Goal: Check status: Check status

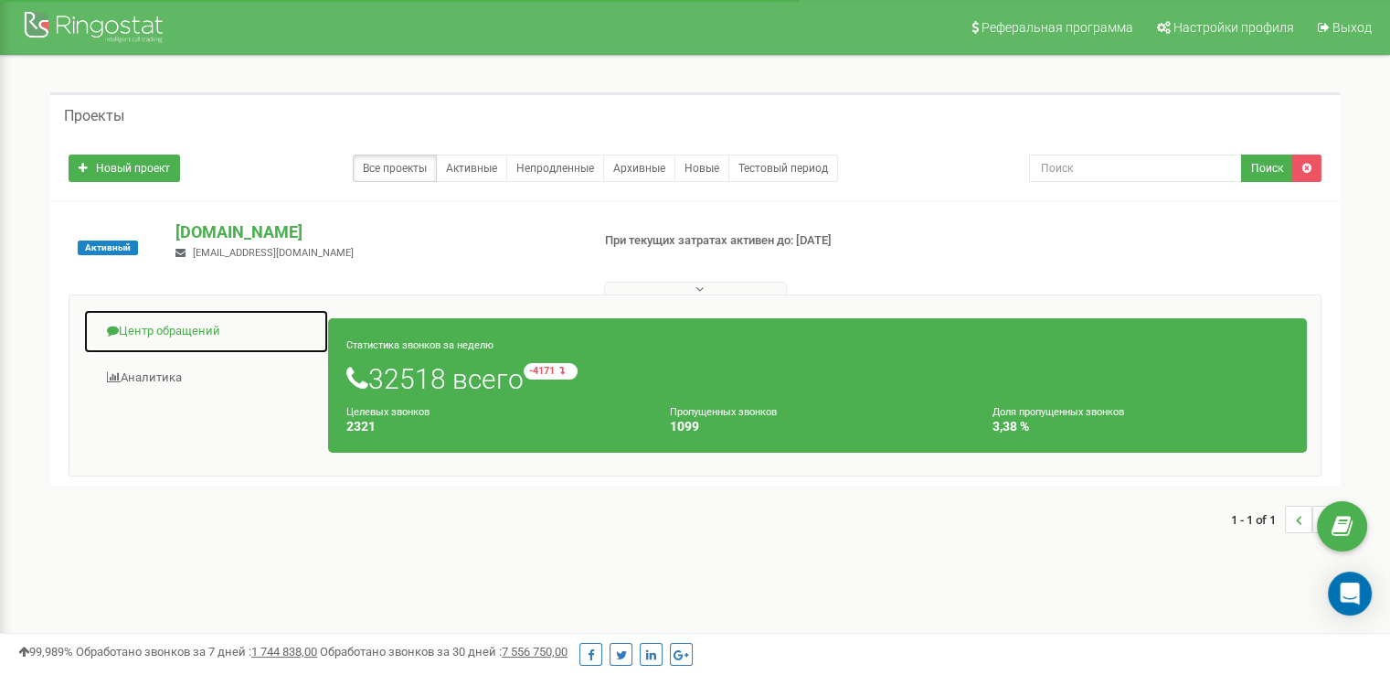
click at [194, 316] on link "Центр обращений" at bounding box center [206, 331] width 246 height 45
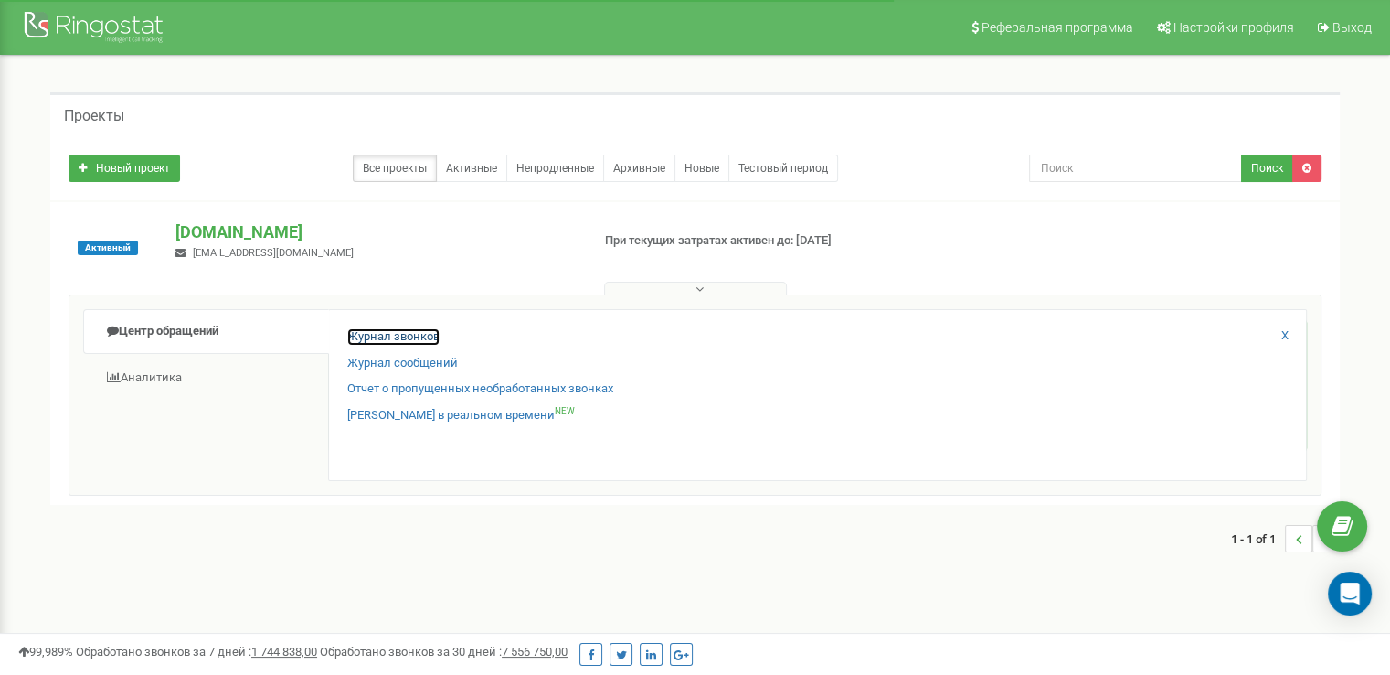
click at [404, 340] on link "Журнал звонков" at bounding box center [393, 336] width 92 height 17
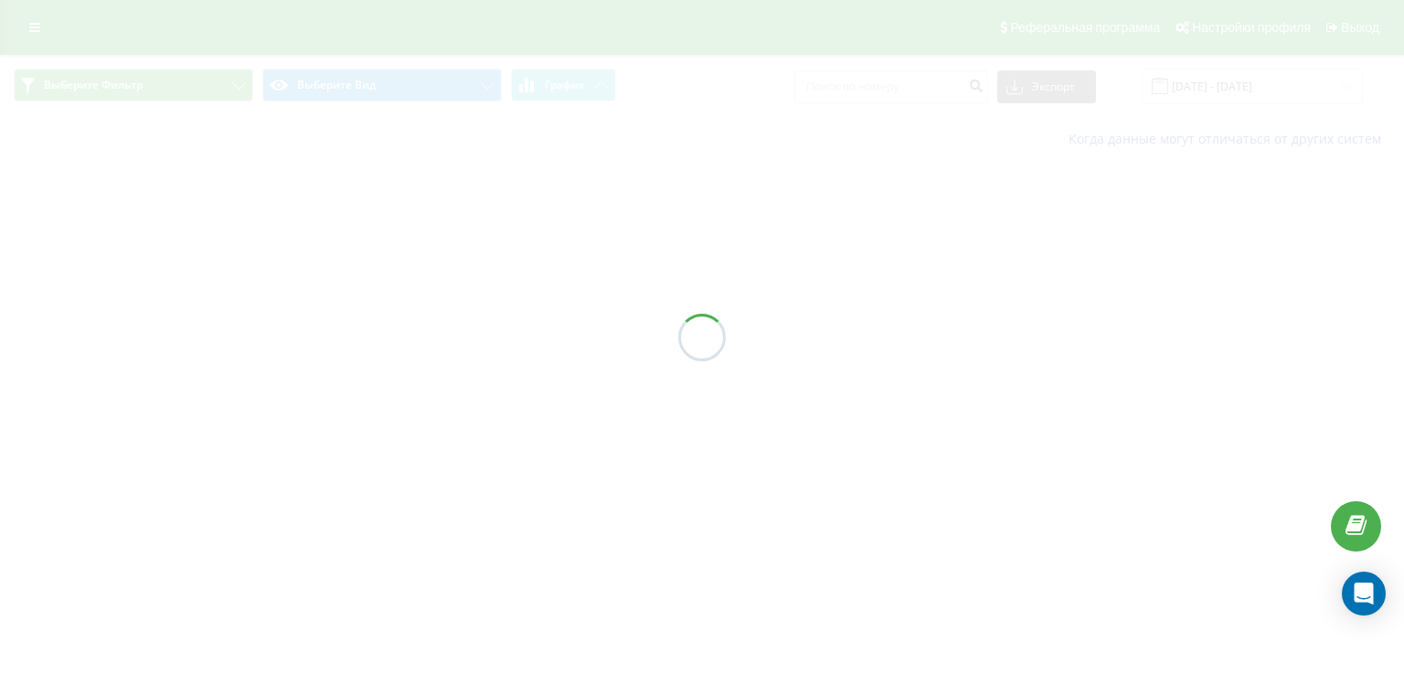
drag, startPoint x: 0, startPoint y: 0, endPoint x: 525, endPoint y: 204, distance: 562.8
click at [461, 220] on div at bounding box center [702, 337] width 1404 height 675
click at [1255, 118] on div at bounding box center [702, 337] width 1404 height 675
click at [1248, 100] on div at bounding box center [702, 337] width 1404 height 675
click at [1247, 99] on div at bounding box center [702, 337] width 1404 height 675
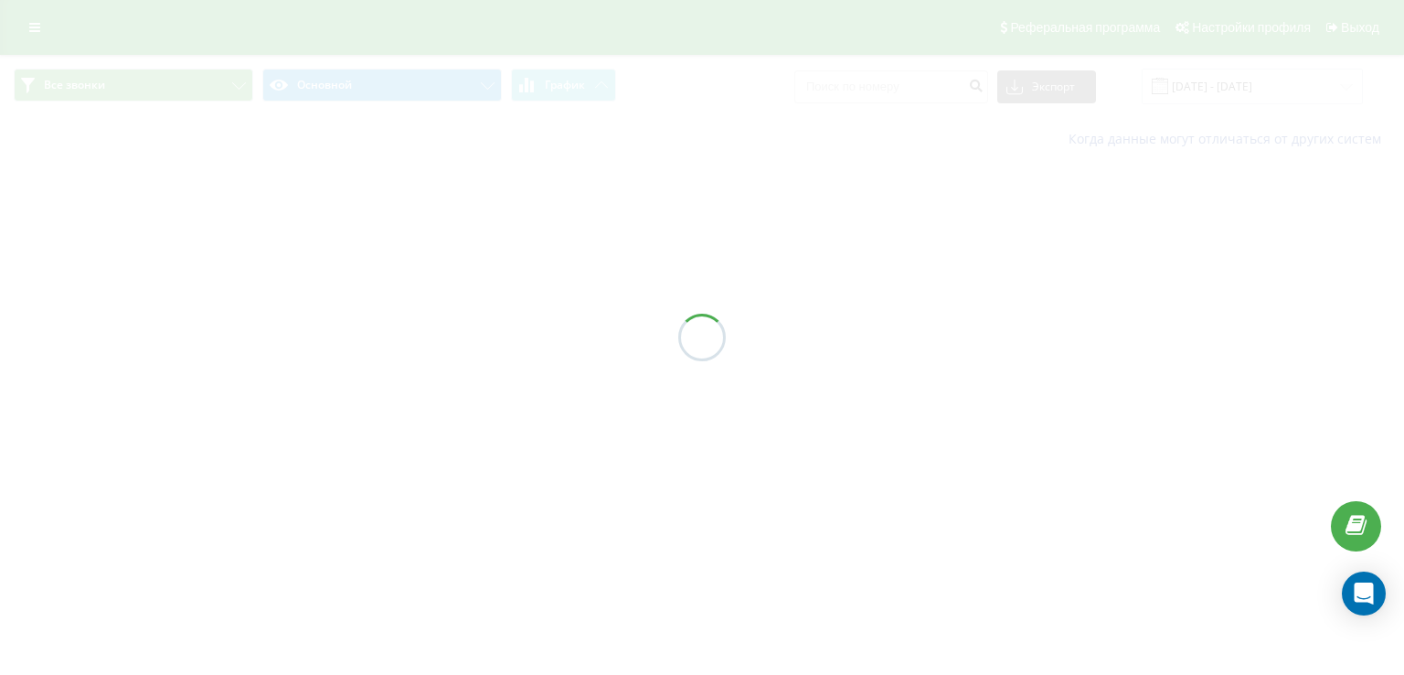
click at [1241, 98] on div at bounding box center [702, 337] width 1404 height 675
click at [1239, 95] on div at bounding box center [702, 337] width 1404 height 675
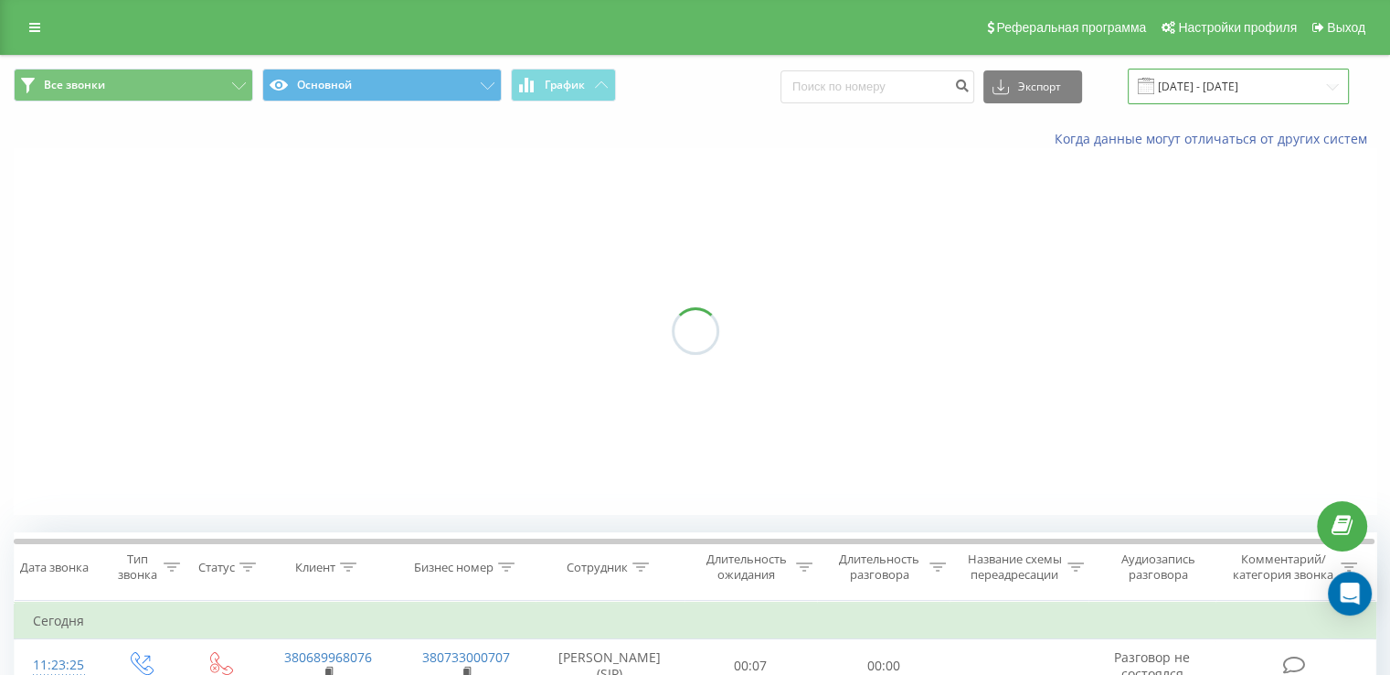
click at [1240, 90] on input "[DATE] - [DATE]" at bounding box center [1238, 87] width 221 height 36
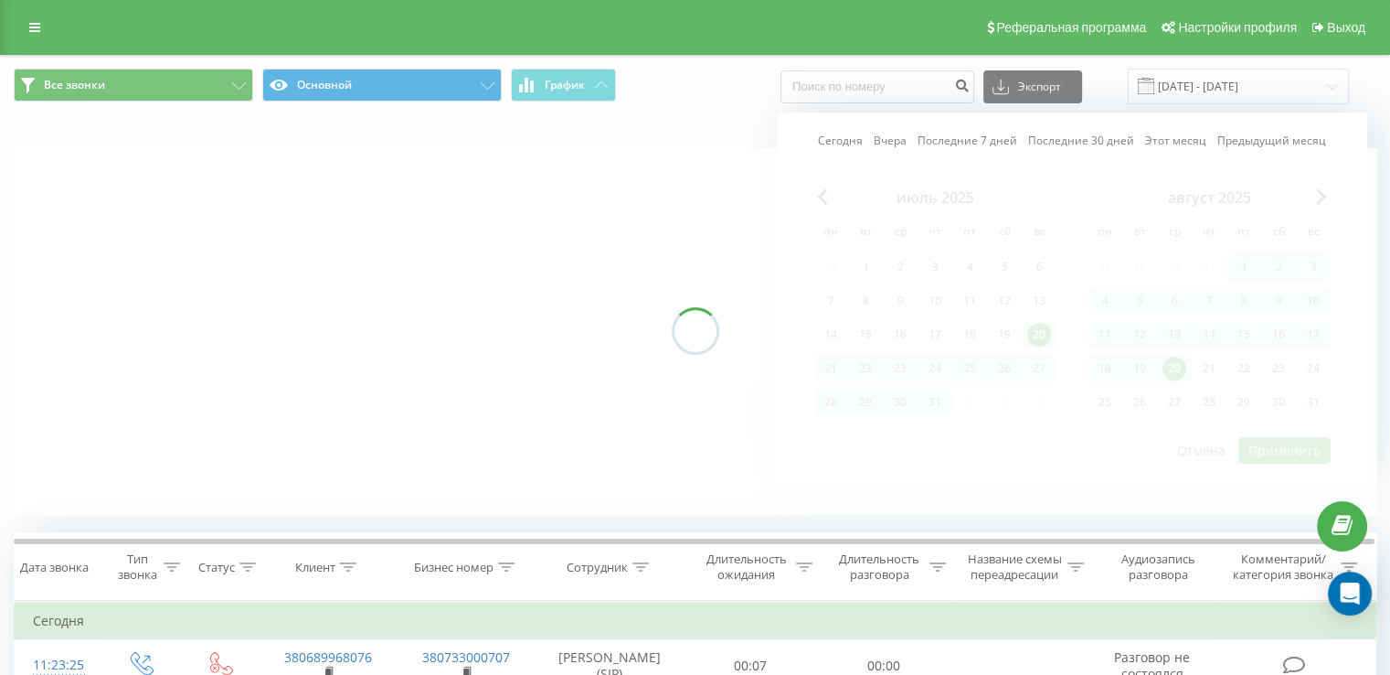
click at [1174, 368] on div at bounding box center [695, 331] width 1363 height 366
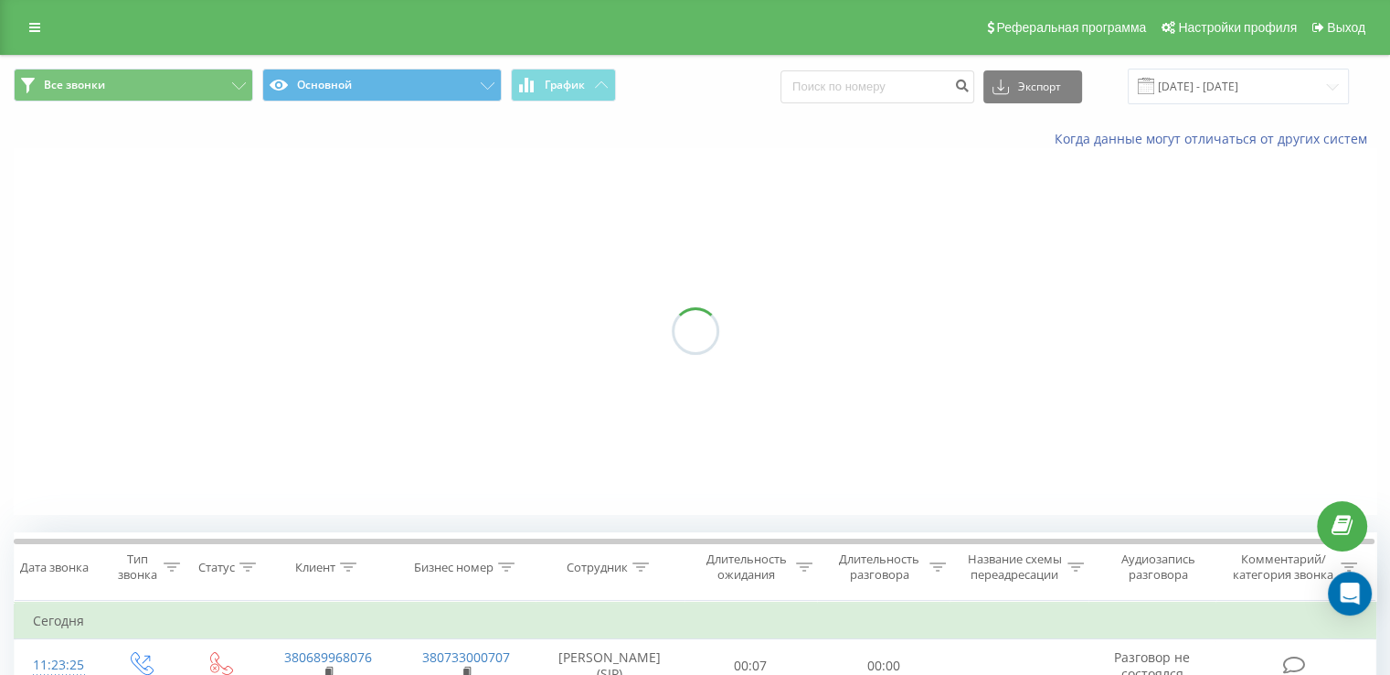
click at [1236, 104] on div "Все звонки Основной График Экспорт .csv .xls .xlsx [DATE] - [DATE]" at bounding box center [695, 86] width 1388 height 61
click at [1206, 96] on input "[DATE] - [DATE]" at bounding box center [1238, 87] width 221 height 36
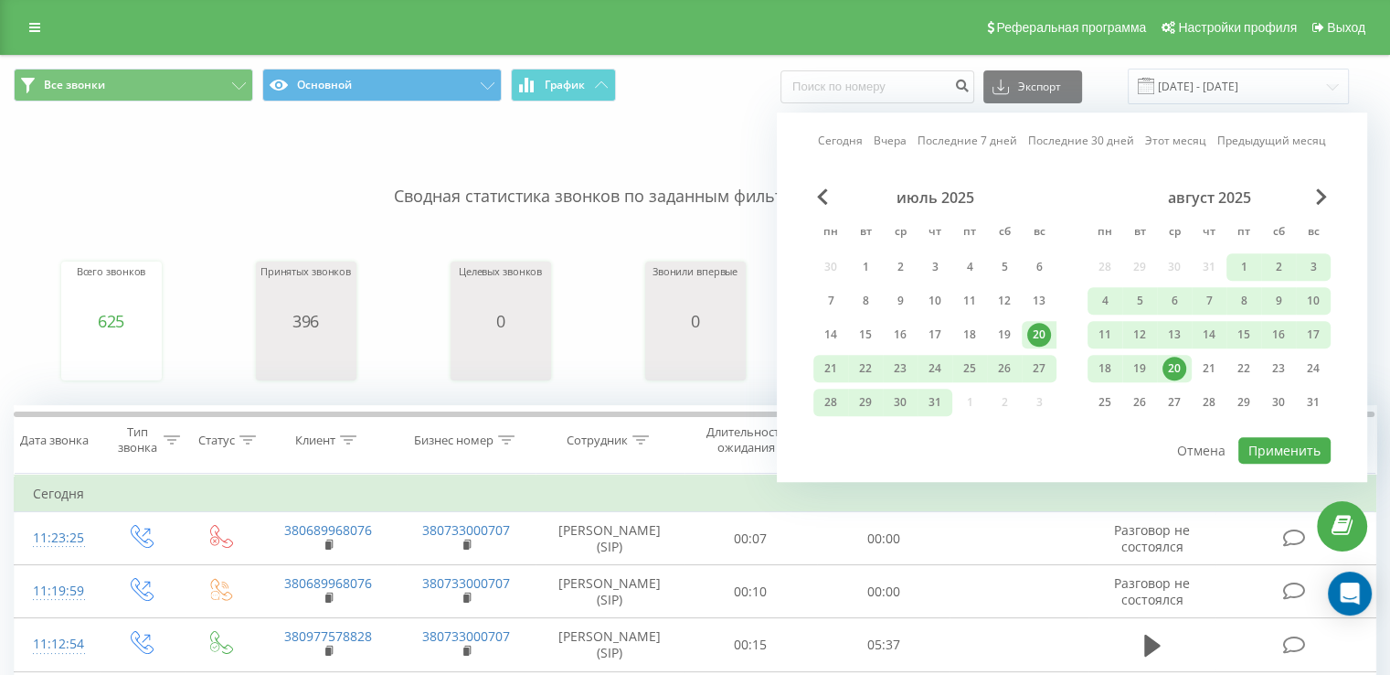
click at [1168, 367] on div "20" at bounding box center [1175, 368] width 24 height 24
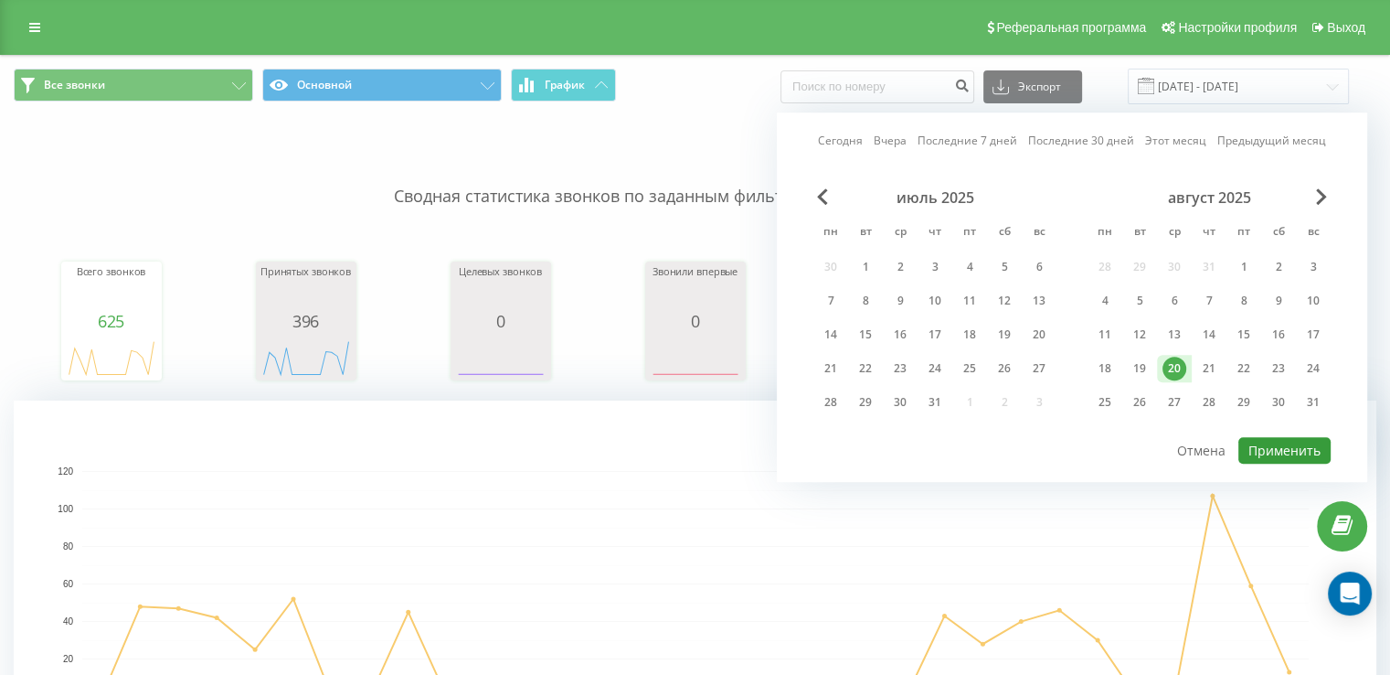
click at [1278, 445] on button "Применить" at bounding box center [1284, 450] width 92 height 27
type input "[DATE] - [DATE]"
